Goal: Transaction & Acquisition: Purchase product/service

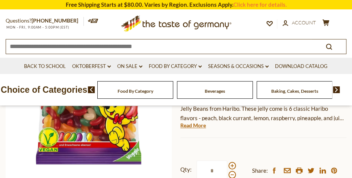
scroll to position [150, 0]
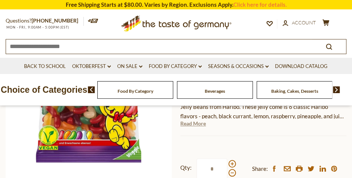
click at [198, 124] on link "Read More" at bounding box center [193, 124] width 26 height 8
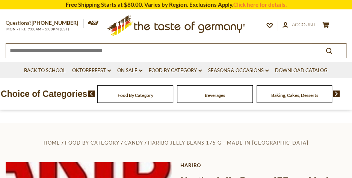
scroll to position [0, 0]
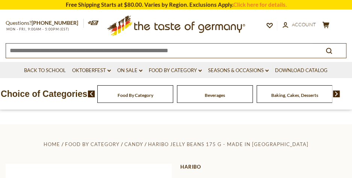
drag, startPoint x: 214, startPoint y: 51, endPoint x: 29, endPoint y: 51, distance: 185.2
click at [29, 51] on input at bounding box center [159, 50] width 306 height 13
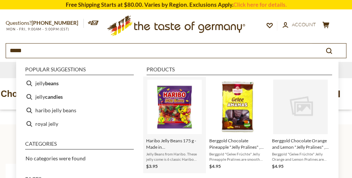
type input "*****"
click at [171, 104] on img "Haribo Jelly Beans 175 g - Made in Germany" at bounding box center [174, 107] width 54 height 54
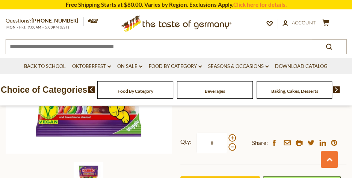
scroll to position [188, 0]
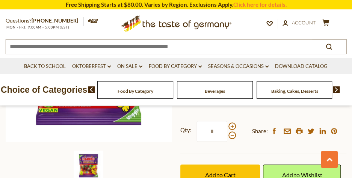
drag, startPoint x: 216, startPoint y: 130, endPoint x: 210, endPoint y: 130, distance: 5.6
click at [210, 130] on input "*" at bounding box center [211, 131] width 31 height 21
type input "**"
click at [180, 165] on button "Add to Cart" at bounding box center [220, 175] width 80 height 21
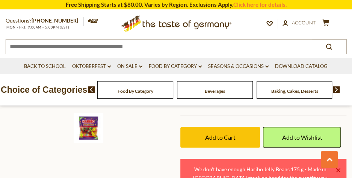
scroll to position [263, 0]
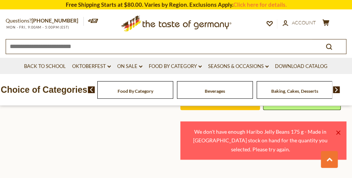
click at [136, 140] on div "Home Food By Category Candy Haribo Jelly Beans 175 g - Made in [GEOGRAPHIC_DATA…" at bounding box center [176, 20] width 352 height 289
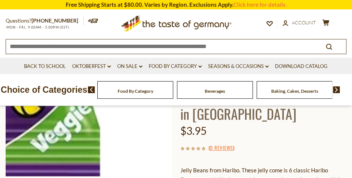
scroll to position [75, 0]
